Goal: Information Seeking & Learning: Learn about a topic

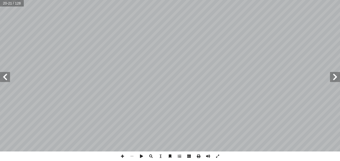
click at [5, 79] on span at bounding box center [5, 77] width 10 height 10
click at [335, 80] on span at bounding box center [335, 77] width 10 height 10
click at [123, 158] on span at bounding box center [123, 156] width 10 height 10
click at [4, 76] on span at bounding box center [5, 77] width 10 height 10
click at [8, 79] on span at bounding box center [5, 77] width 10 height 10
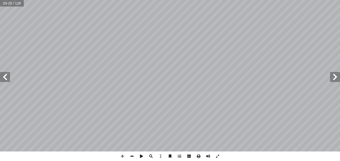
click at [132, 157] on span at bounding box center [132, 156] width 10 height 10
click at [7, 78] on span at bounding box center [5, 77] width 10 height 10
click at [334, 77] on span at bounding box center [335, 77] width 10 height 10
